Goal: Navigation & Orientation: Find specific page/section

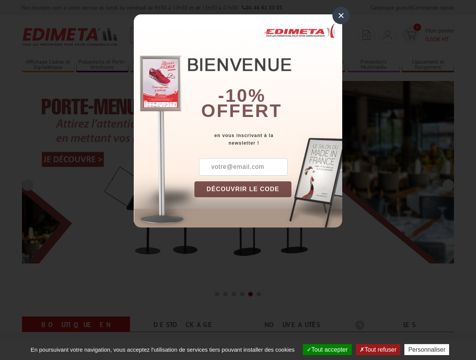
click at [324, 350] on button "Tout accepter" at bounding box center [327, 350] width 49 height 11
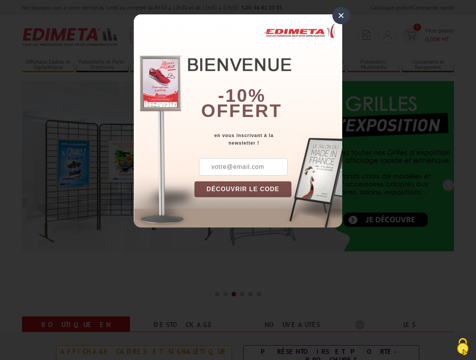
click at [341, 15] on div "×" at bounding box center [340, 15] width 17 height 17
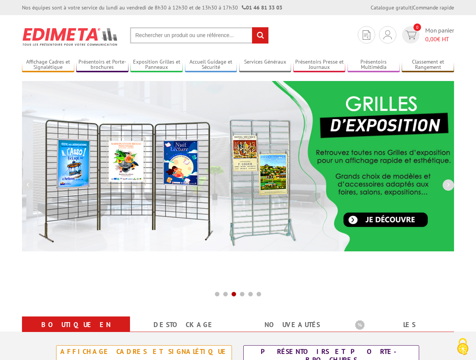
click at [0, 0] on div "Nos équipes sont à votre service du lundi au vendredi de 8h30 à 12h30 et de 13h…" at bounding box center [238, 7] width 476 height 15
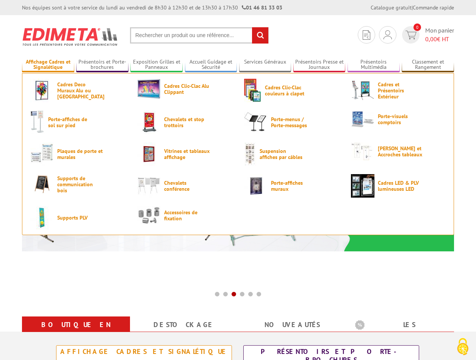
click at [48, 65] on link "Affichage Cadres et Signalétique" at bounding box center [48, 65] width 52 height 13
